Goal: Task Accomplishment & Management: Use online tool/utility

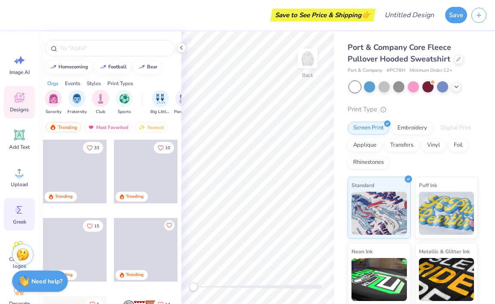
click at [17, 216] on div "Greek" at bounding box center [19, 214] width 31 height 32
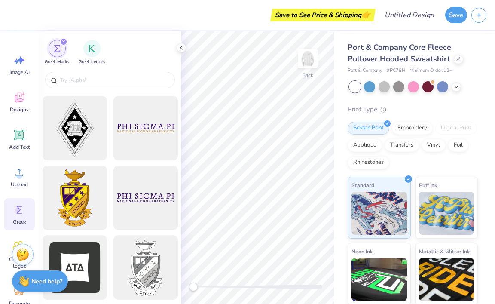
scroll to position [206, 0]
click at [116, 80] on input "text" at bounding box center [114, 80] width 110 height 9
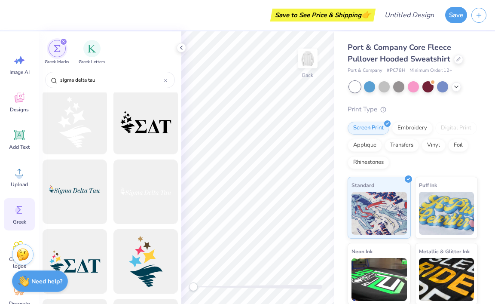
scroll to position [2, 0]
type input "sigma delta tau"
click at [149, 184] on div at bounding box center [145, 192] width 71 height 71
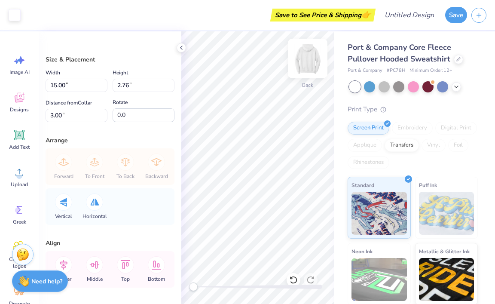
click at [315, 60] on img at bounding box center [308, 58] width 34 height 34
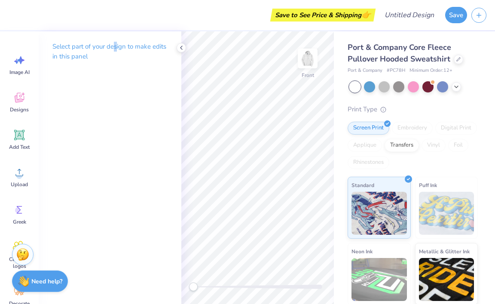
click at [117, 49] on p "Select part of your design to make edits in this panel" at bounding box center [109, 52] width 115 height 20
click at [111, 46] on p "Select part of your design to make edits in this panel" at bounding box center [109, 52] width 115 height 20
click at [18, 106] on span "Designs" at bounding box center [19, 109] width 19 height 7
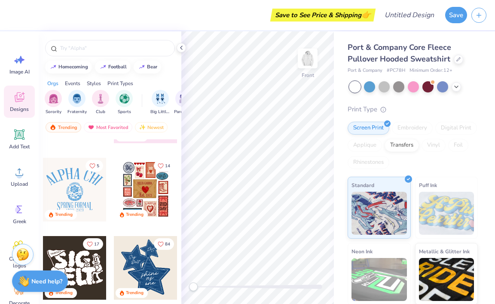
scroll to position [178, 0]
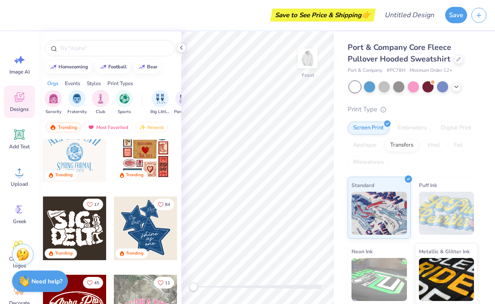
click at [79, 233] on div at bounding box center [75, 229] width 64 height 64
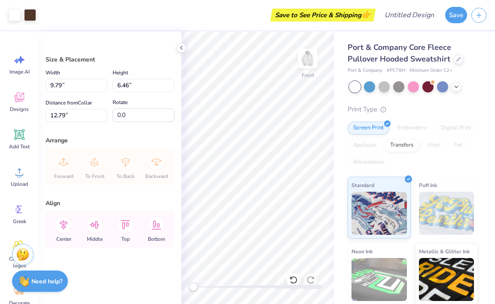
type input "12.12"
type input "8.00"
type input "9.10"
type input "13.05"
type input "8.61"
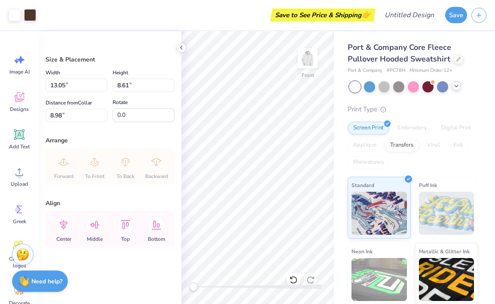
click at [457, 86] on icon at bounding box center [456, 86] width 7 height 7
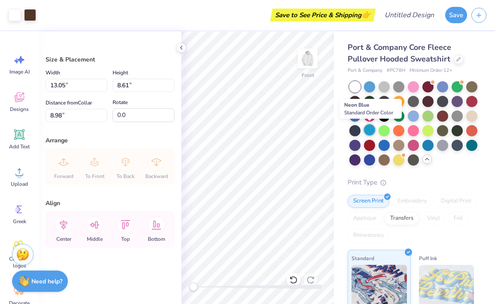
click at [368, 129] on div at bounding box center [369, 129] width 11 height 11
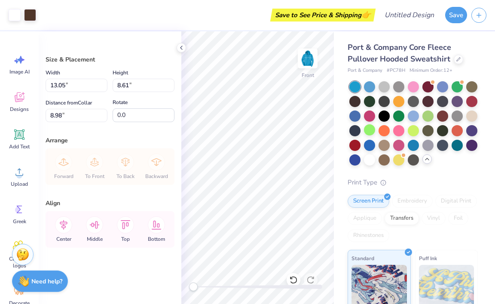
type input "8.86"
click at [371, 159] on div at bounding box center [369, 159] width 11 height 11
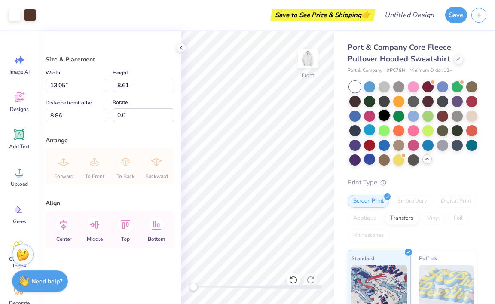
click at [387, 119] on div at bounding box center [384, 115] width 11 height 11
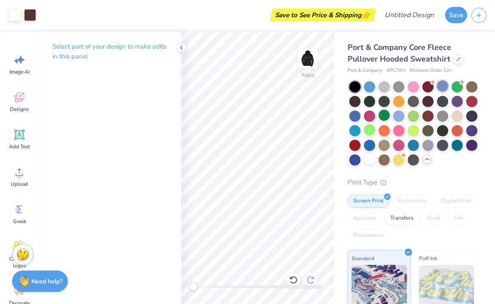
click at [440, 92] on div at bounding box center [414, 123] width 129 height 84
click at [443, 90] on div at bounding box center [442, 85] width 11 height 11
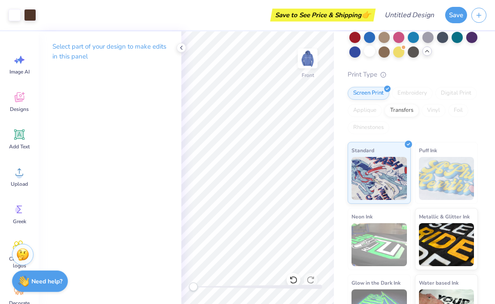
scroll to position [109, 0]
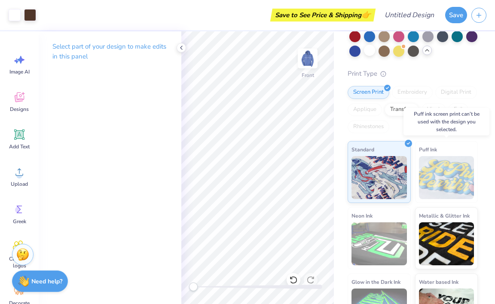
click at [450, 190] on img at bounding box center [446, 177] width 55 height 43
click at [442, 180] on img at bounding box center [446, 177] width 55 height 43
click at [440, 144] on div "Puff Ink" at bounding box center [446, 172] width 63 height 62
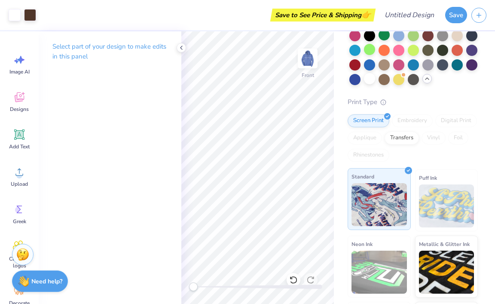
scroll to position [76, 0]
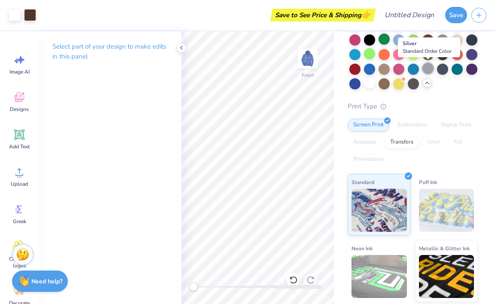
click at [430, 66] on div at bounding box center [428, 68] width 11 height 11
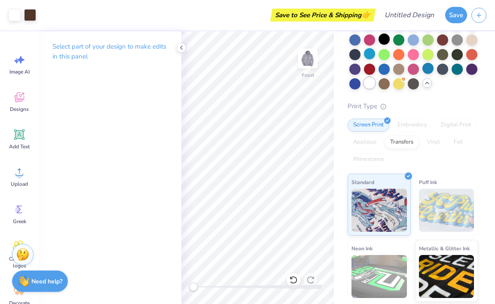
click at [366, 81] on div at bounding box center [369, 82] width 11 height 11
click at [381, 71] on div at bounding box center [384, 68] width 11 height 11
click at [371, 70] on div at bounding box center [369, 68] width 11 height 11
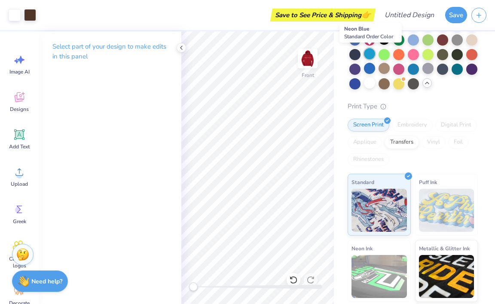
click at [369, 50] on div at bounding box center [369, 53] width 11 height 11
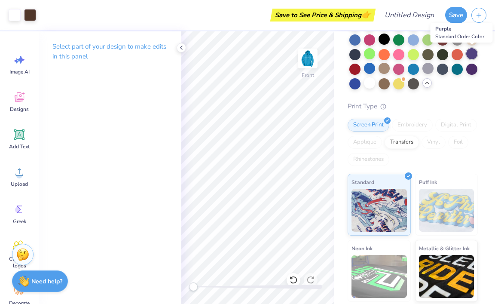
click at [470, 55] on div at bounding box center [472, 53] width 11 height 11
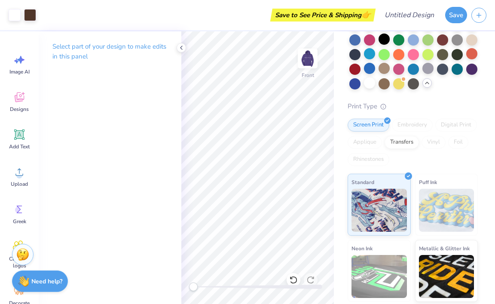
click at [362, 37] on div at bounding box center [414, 47] width 129 height 84
click at [371, 38] on div at bounding box center [369, 39] width 11 height 11
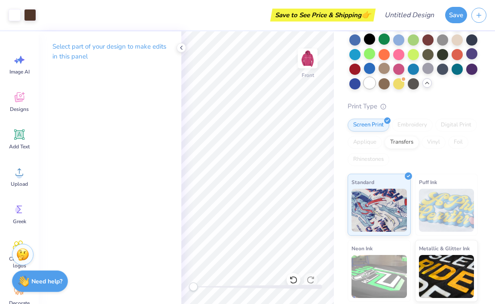
click at [369, 77] on div at bounding box center [369, 82] width 11 height 11
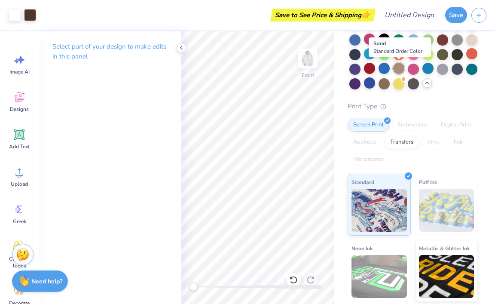
click at [404, 65] on div at bounding box center [398, 68] width 11 height 11
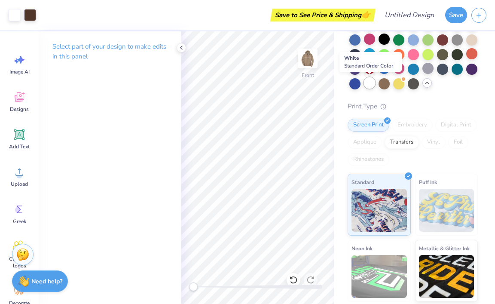
click at [374, 84] on div at bounding box center [369, 82] width 11 height 11
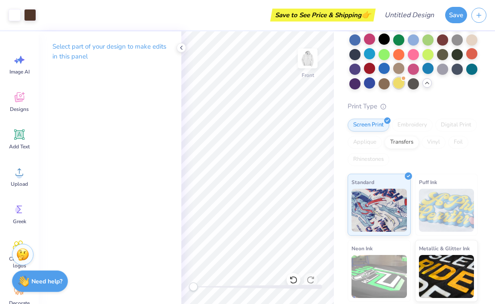
click at [402, 85] on div at bounding box center [398, 82] width 11 height 11
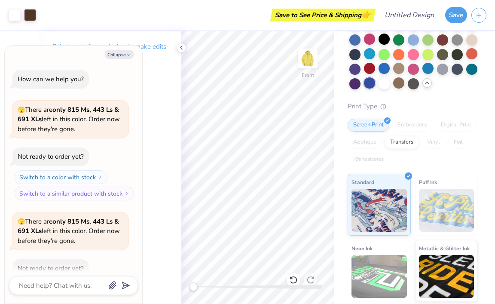
scroll to position [45, 0]
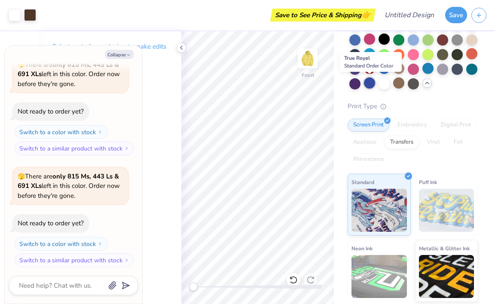
click at [366, 86] on div at bounding box center [369, 82] width 11 height 11
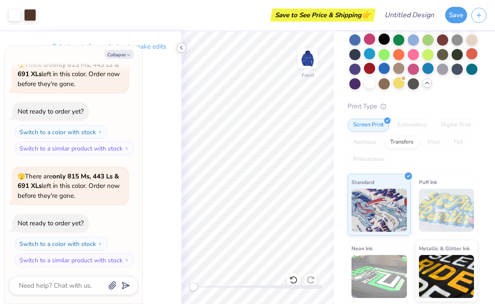
click at [184, 46] on icon at bounding box center [181, 47] width 7 height 7
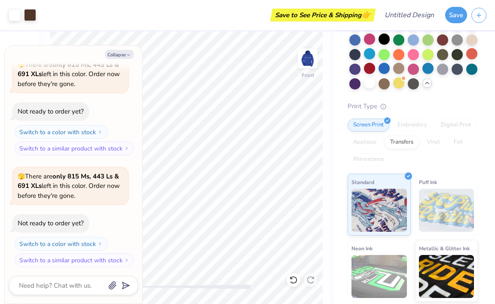
click at [93, 23] on div "Save to See Price & Shipping 👉" at bounding box center [206, 15] width 333 height 30
click at [305, 66] on img at bounding box center [308, 58] width 34 height 34
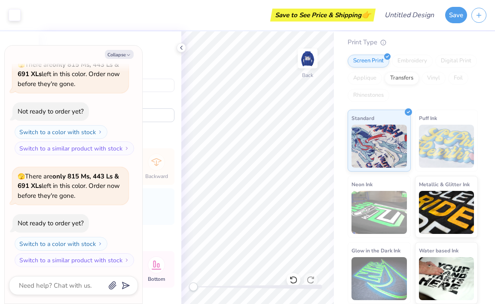
scroll to position [140, 0]
click at [181, 49] on icon at bounding box center [181, 47] width 7 height 7
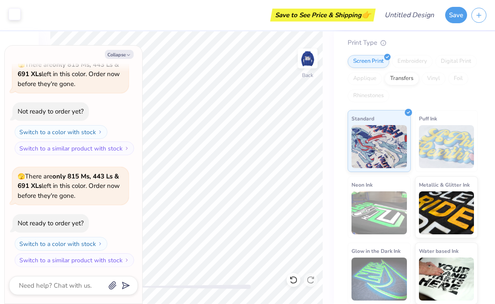
click at [16, 15] on div at bounding box center [15, 14] width 12 height 12
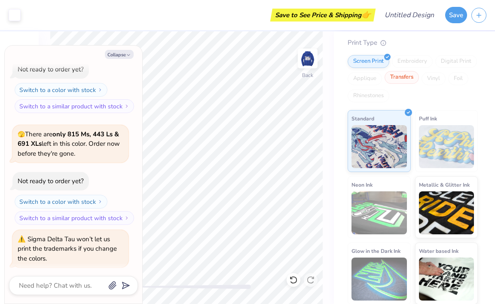
click at [397, 75] on div "Transfers" at bounding box center [402, 77] width 34 height 13
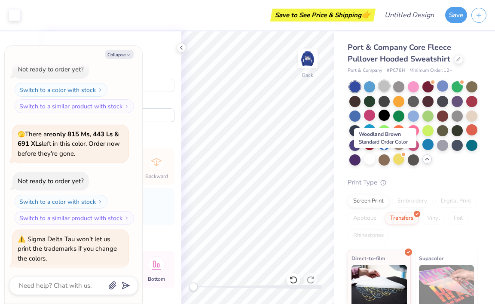
scroll to position [0, 0]
click at [476, 126] on div at bounding box center [472, 129] width 11 height 11
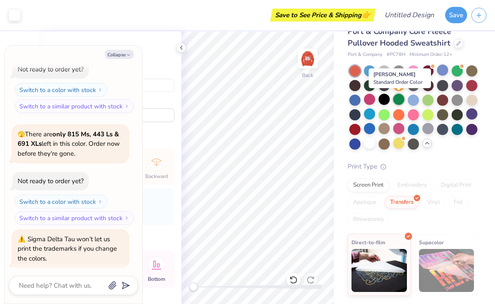
scroll to position [17, 0]
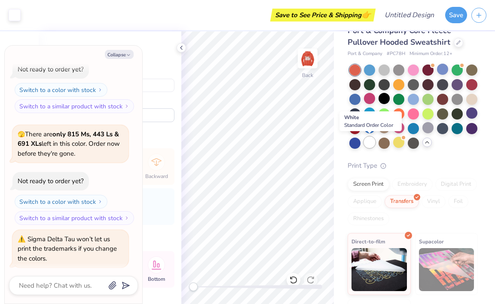
click at [369, 140] on div at bounding box center [369, 142] width 11 height 11
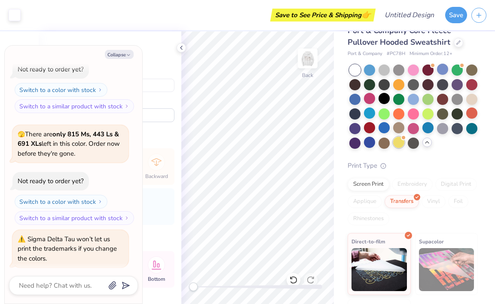
click at [396, 144] on div at bounding box center [398, 142] width 11 height 11
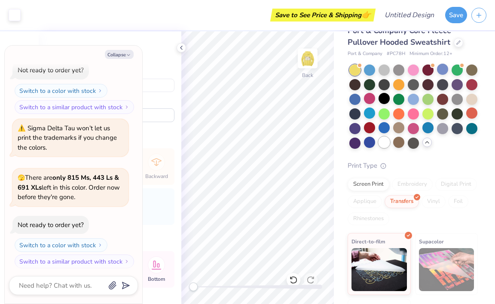
click at [387, 144] on div at bounding box center [384, 142] width 11 height 11
click at [372, 71] on div at bounding box center [369, 69] width 11 height 11
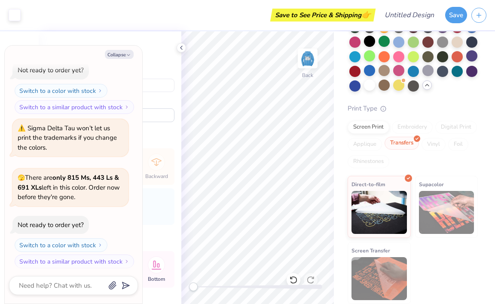
scroll to position [74, 0]
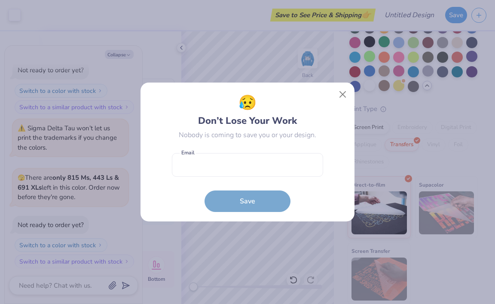
type textarea "x"
